Goal: Task Accomplishment & Management: Use online tool/utility

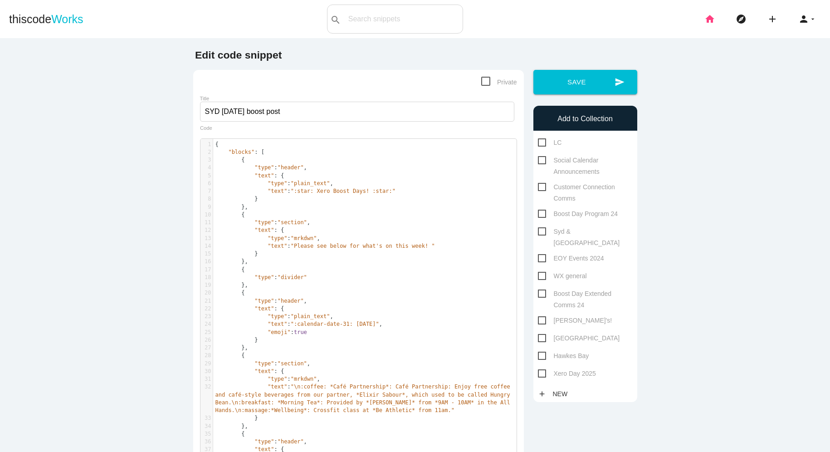
click at [715, 16] on li "home" at bounding box center [713, 19] width 31 height 29
click at [708, 32] on icon "home" at bounding box center [709, 19] width 11 height 29
click at [707, 16] on icon "home" at bounding box center [709, 19] width 11 height 29
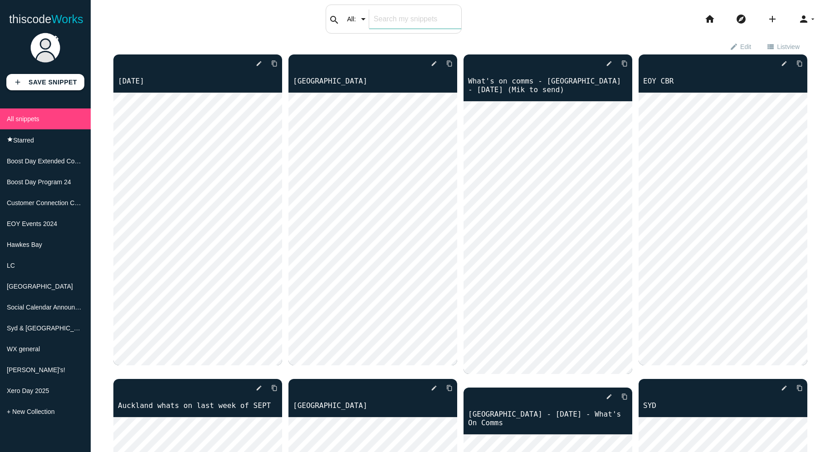
click at [385, 22] on input "text" at bounding box center [415, 19] width 92 height 19
type input "bri"
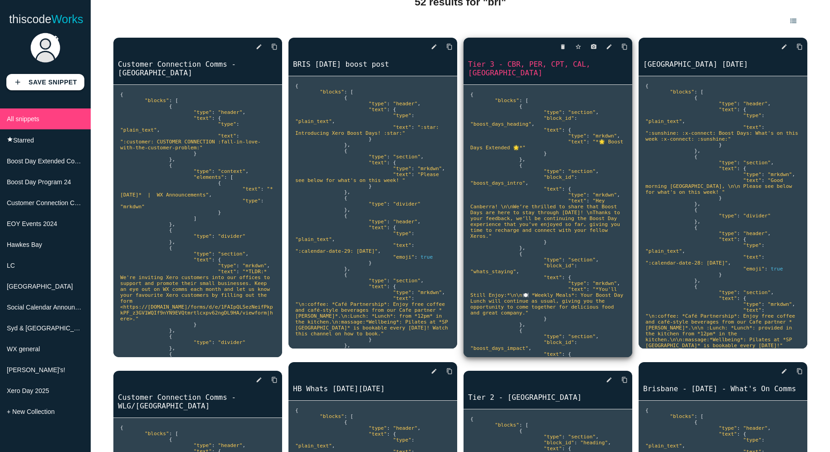
scroll to position [43, 0]
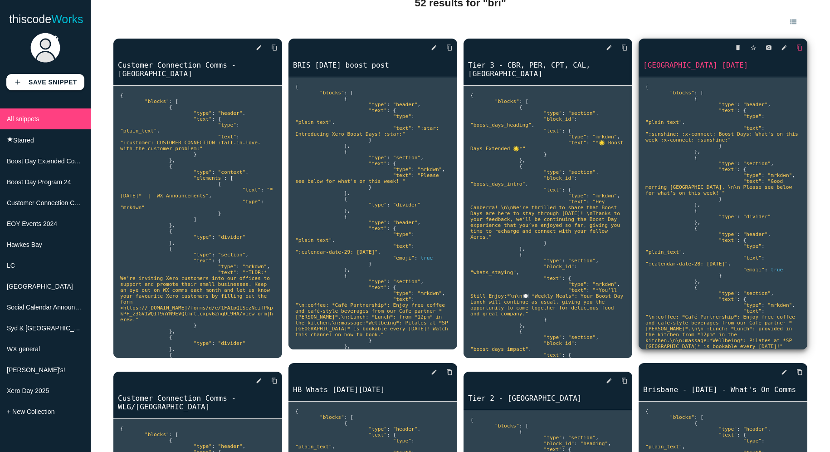
click at [799, 46] on icon "content_copy" at bounding box center [800, 47] width 6 height 16
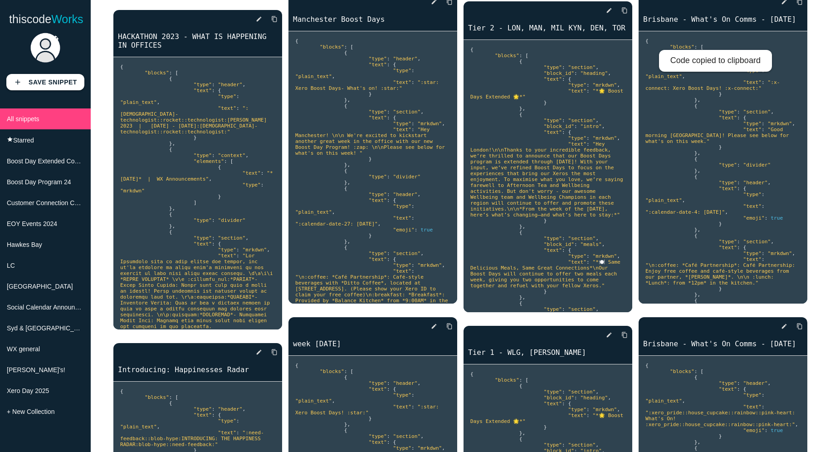
scroll to position [701, 0]
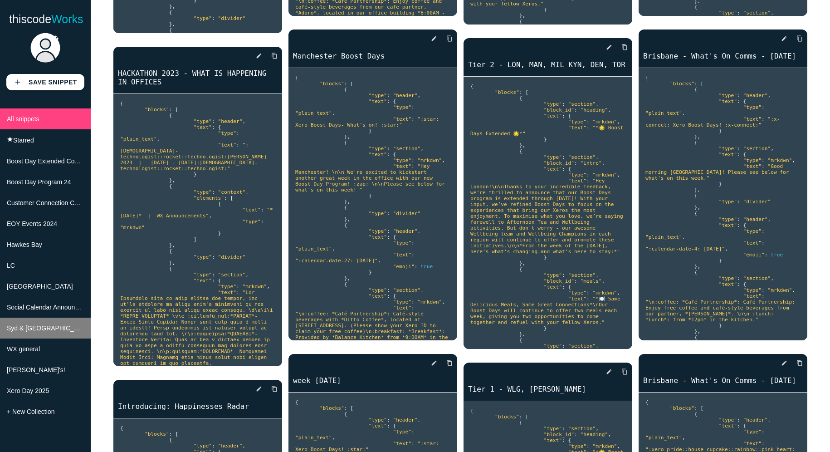
click at [40, 323] on li "Syd & [GEOGRAPHIC_DATA]" at bounding box center [45, 328] width 91 height 21
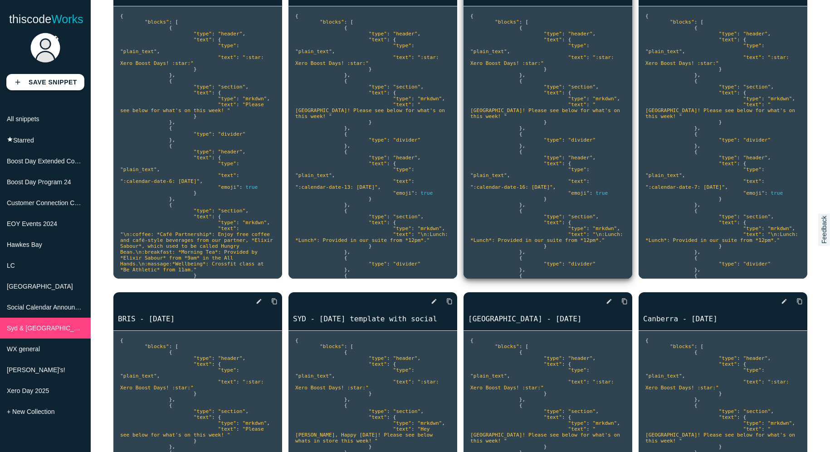
scroll to position [97, 0]
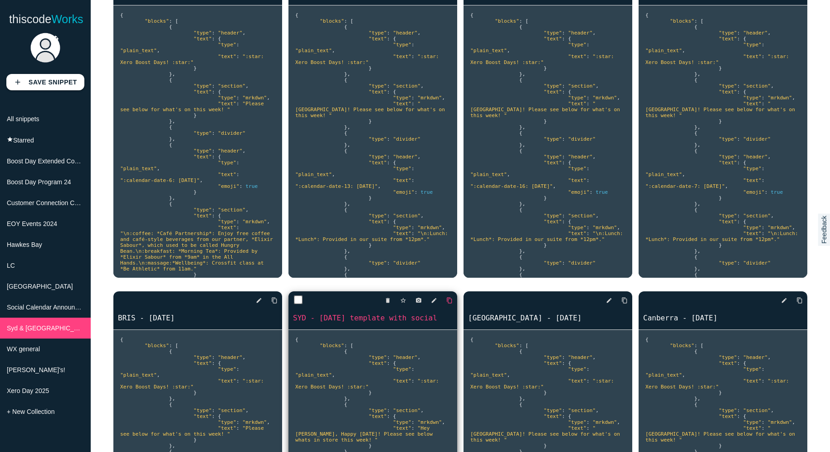
click at [450, 301] on icon "content_copy" at bounding box center [449, 300] width 6 height 16
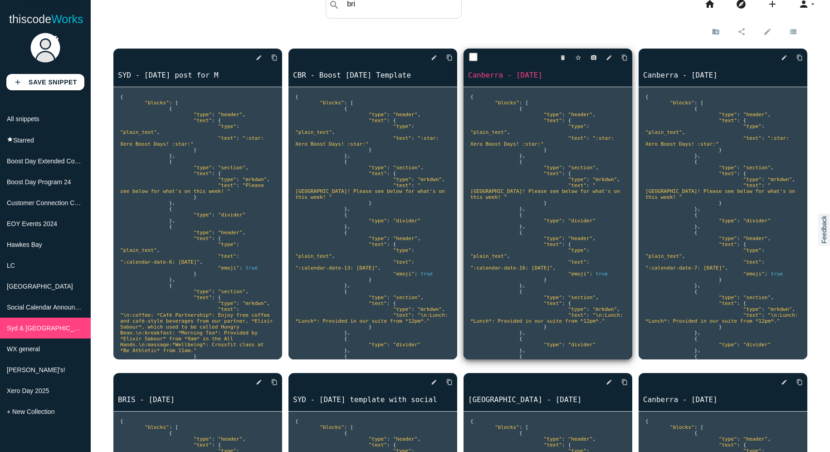
scroll to position [0, 0]
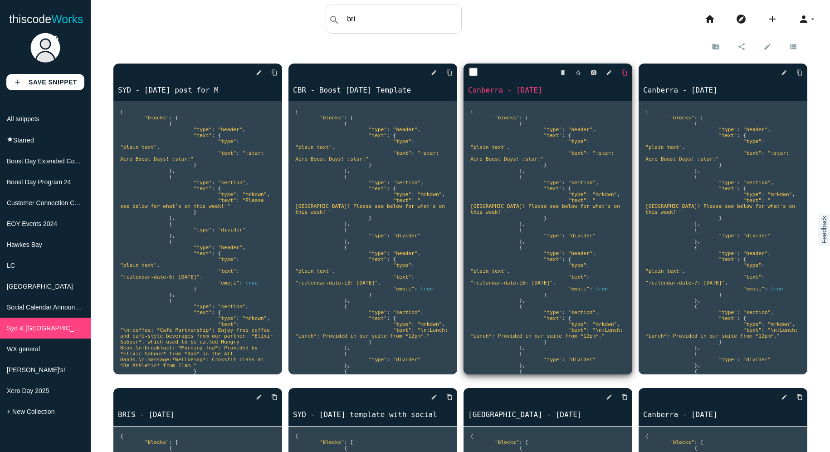
click at [623, 71] on icon "content_copy" at bounding box center [624, 72] width 6 height 16
